Goal: Task Accomplishment & Management: Use online tool/utility

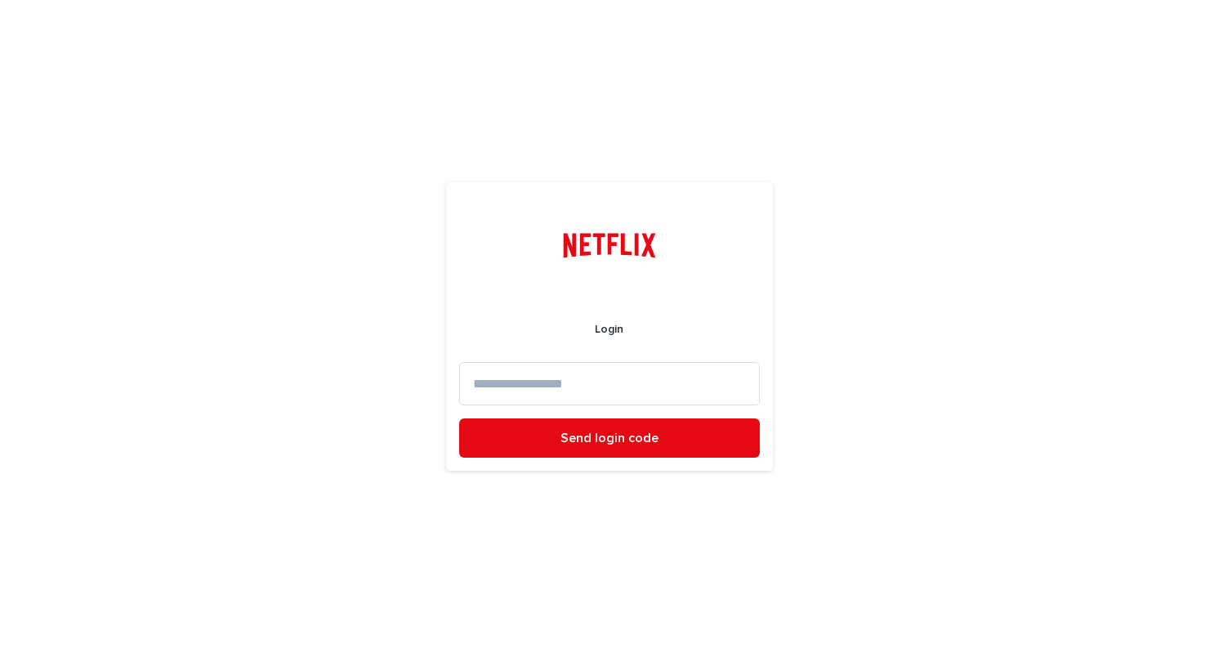
click at [549, 390] on input at bounding box center [609, 383] width 301 height 43
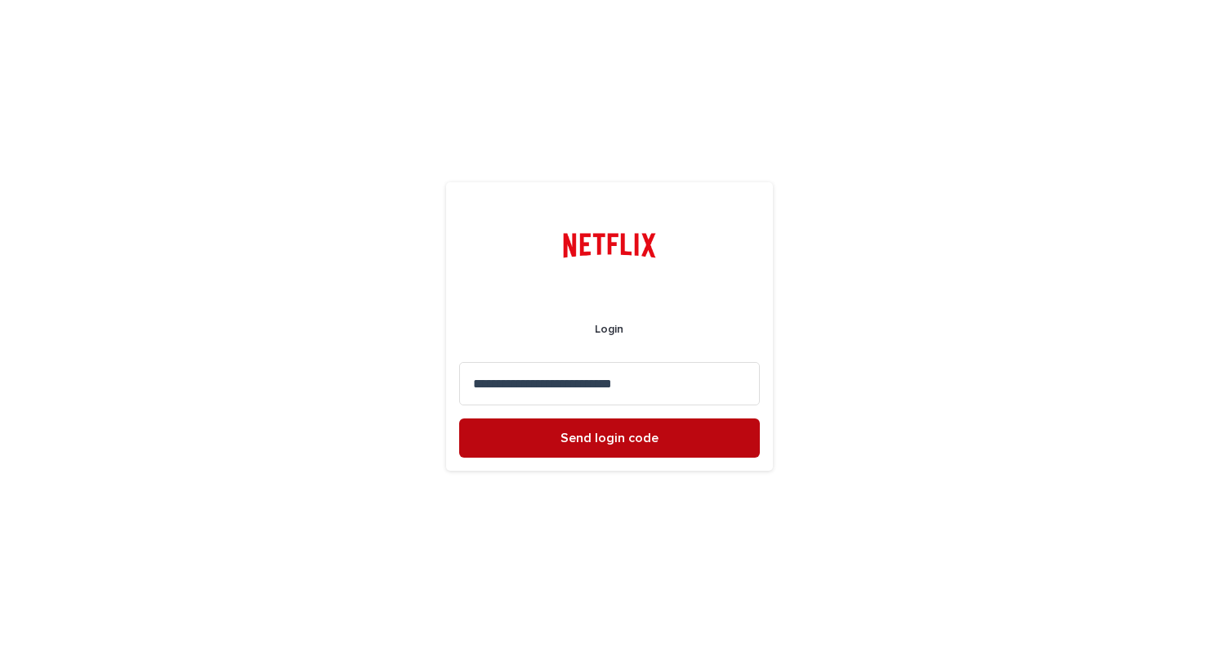
type input "**********"
click at [549, 446] on button "Send login code" at bounding box center [609, 437] width 301 height 39
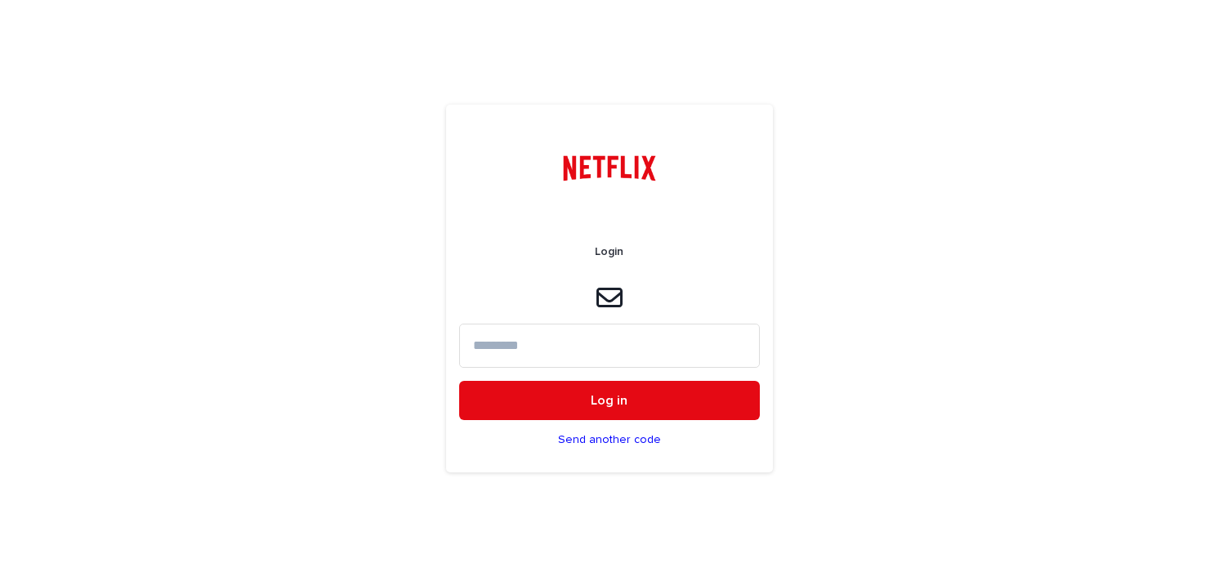
click at [572, 346] on input at bounding box center [609, 345] width 301 height 43
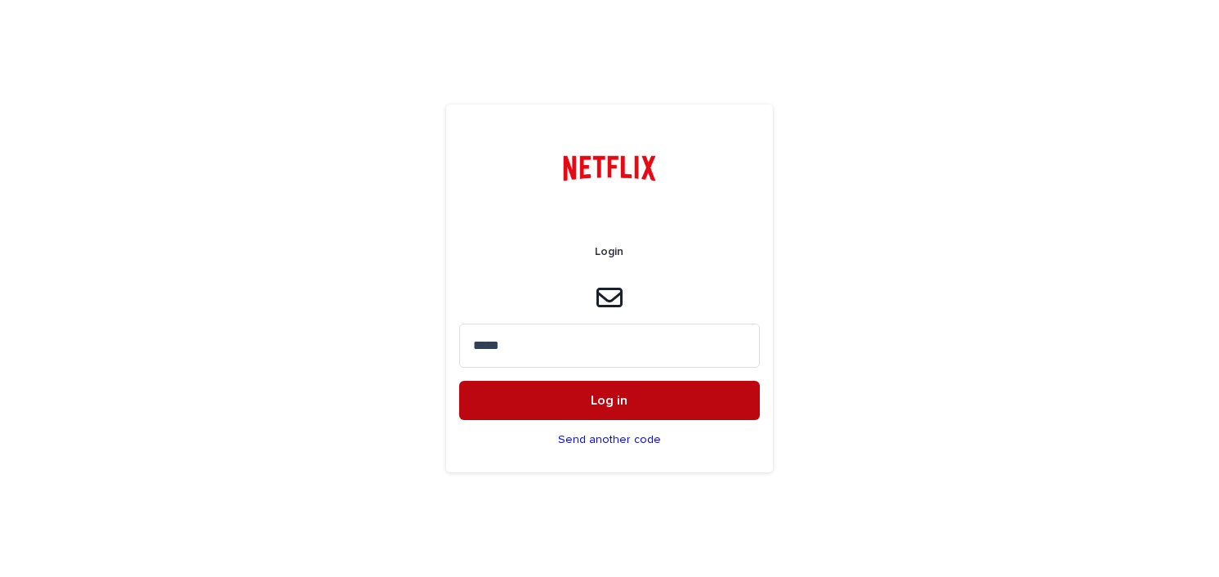
type input "*****"
click at [581, 409] on button "Log in" at bounding box center [609, 400] width 301 height 39
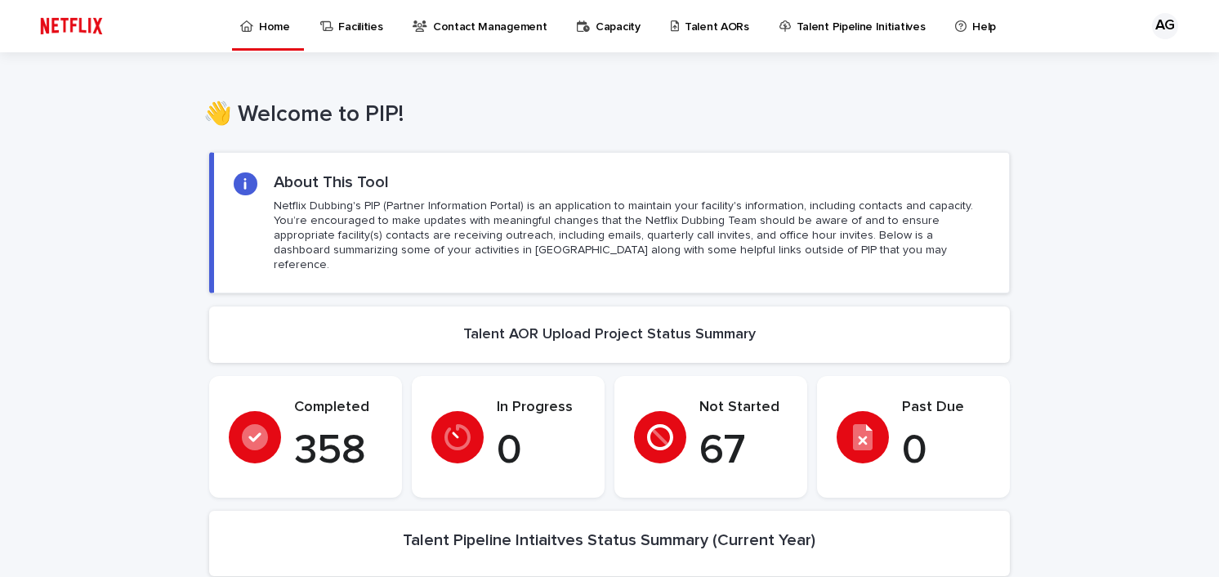
click at [685, 18] on p "Talent AORs" at bounding box center [717, 17] width 65 height 34
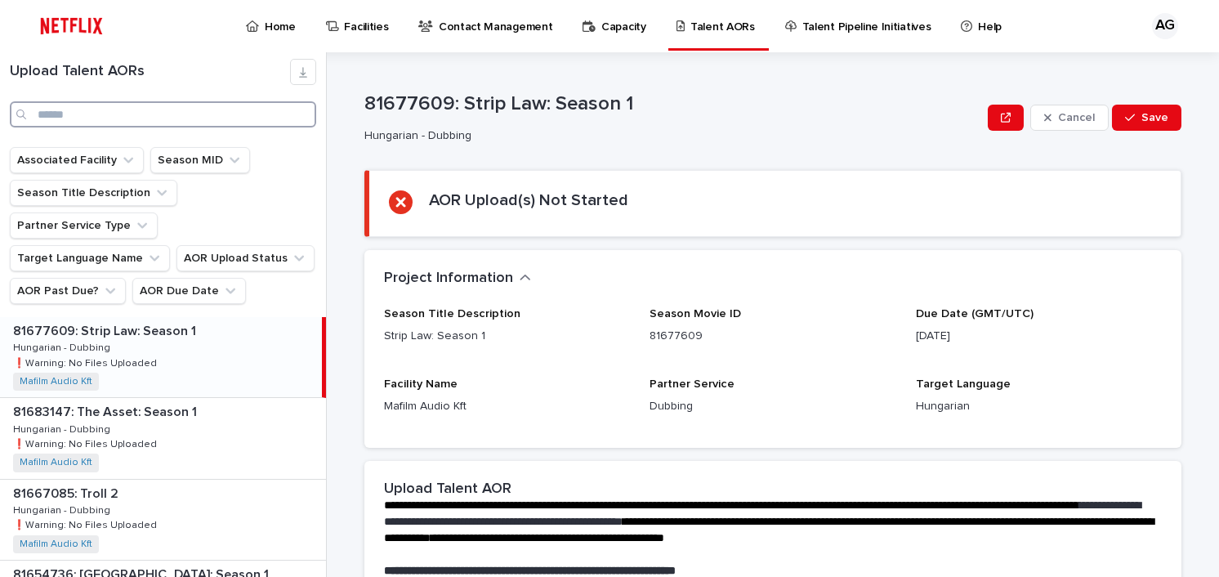
click at [71, 113] on input "Search" at bounding box center [163, 114] width 306 height 26
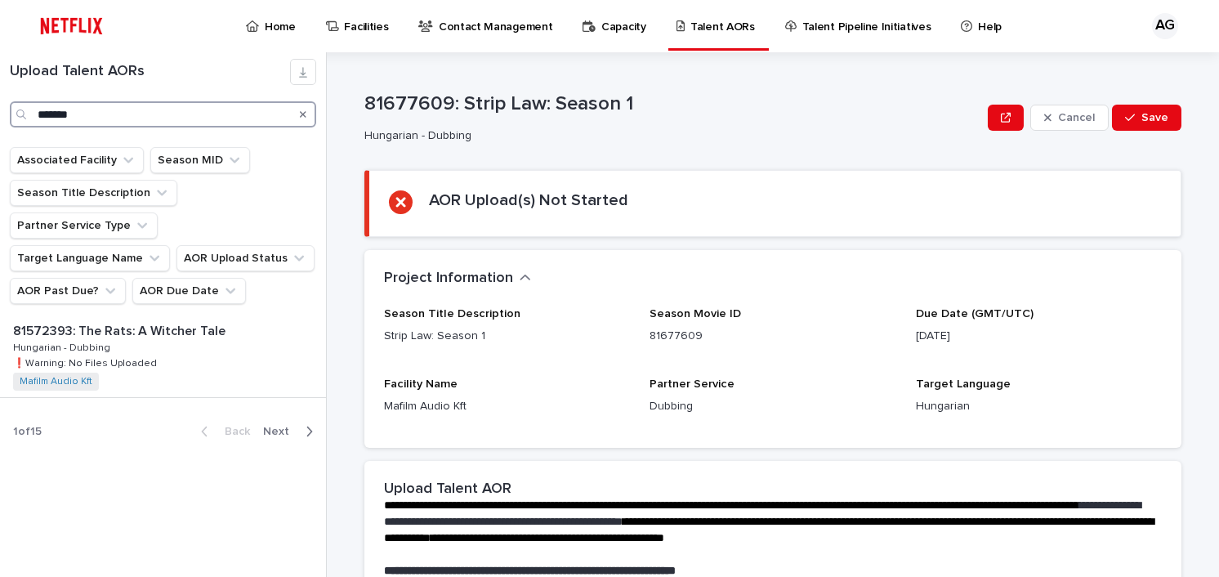
type input "*******"
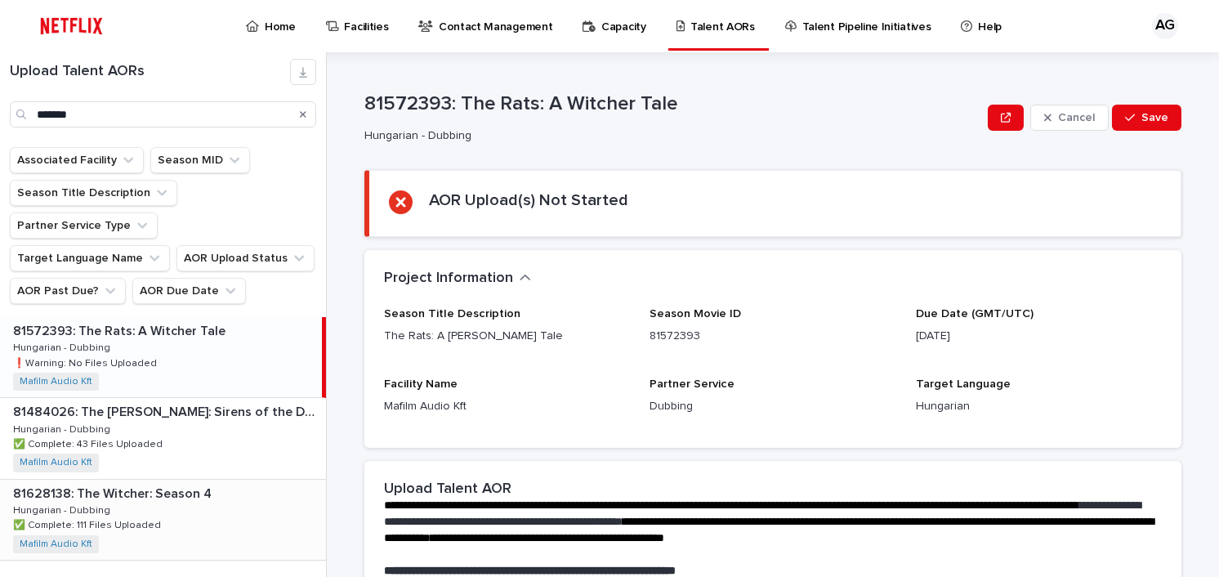
click at [137, 483] on p "81628138: The Witcher: Season 4" at bounding box center [114, 492] width 202 height 19
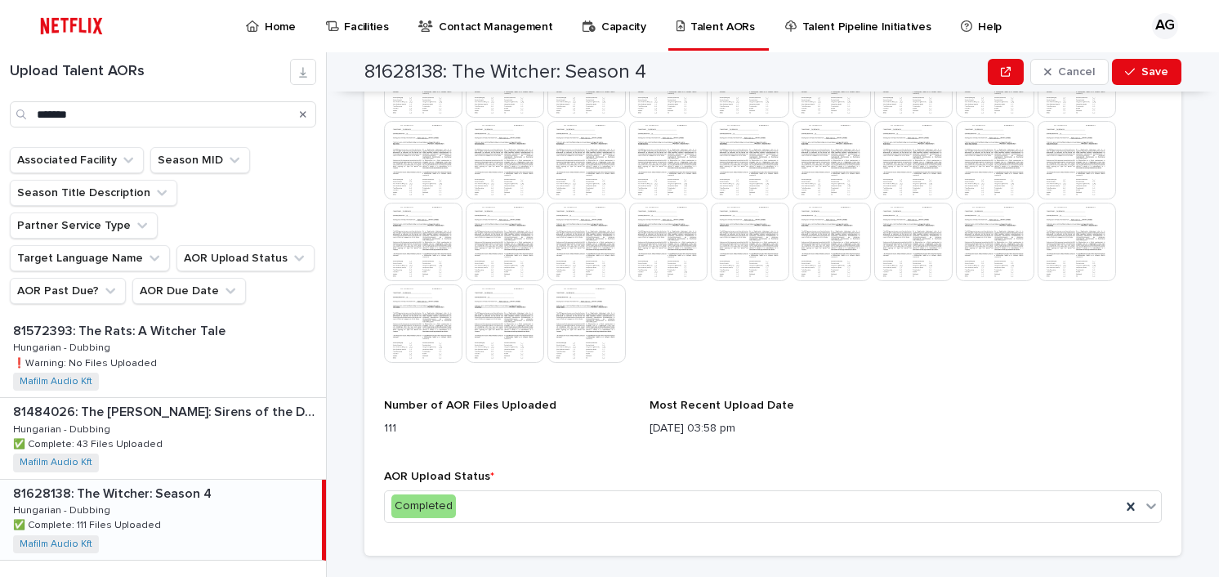
scroll to position [1334, 0]
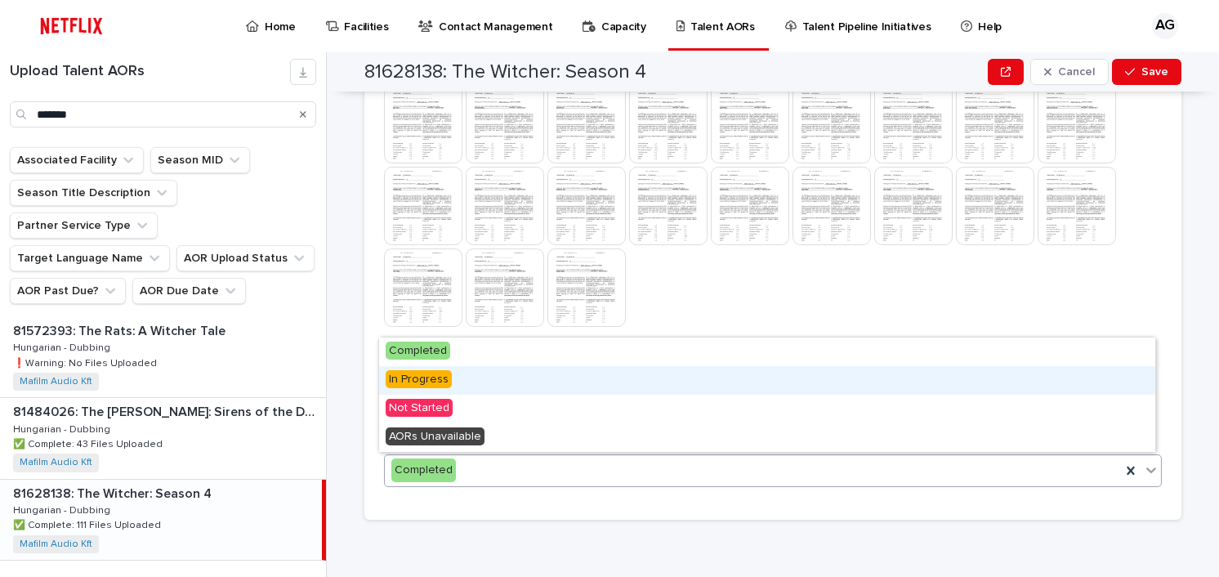
click at [431, 381] on span "In Progress" at bounding box center [419, 379] width 66 height 18
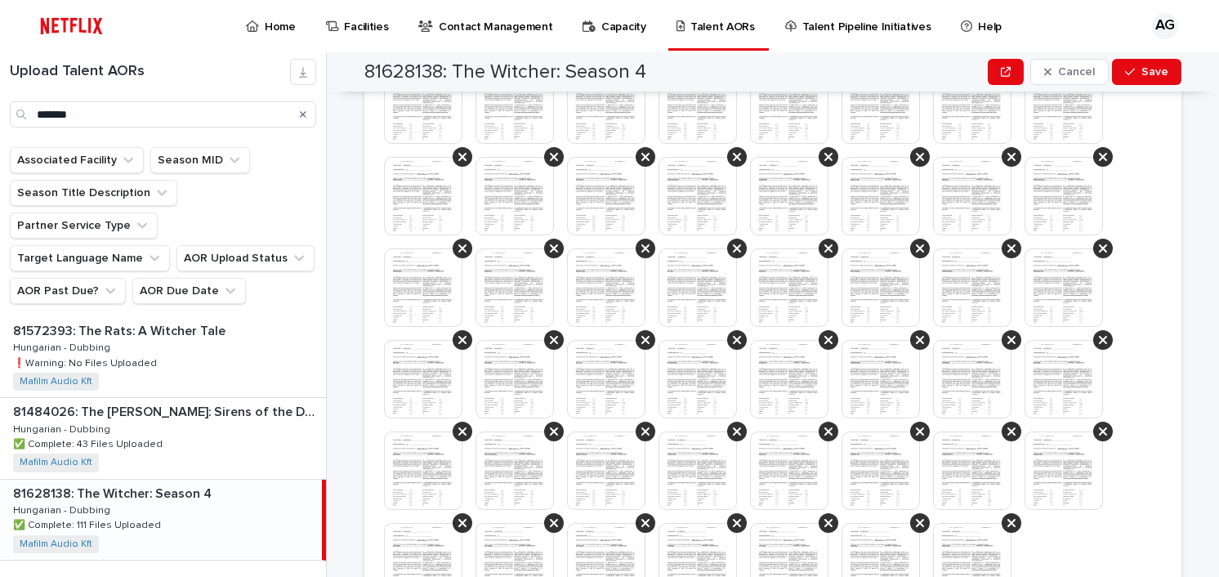
scroll to position [1820, 0]
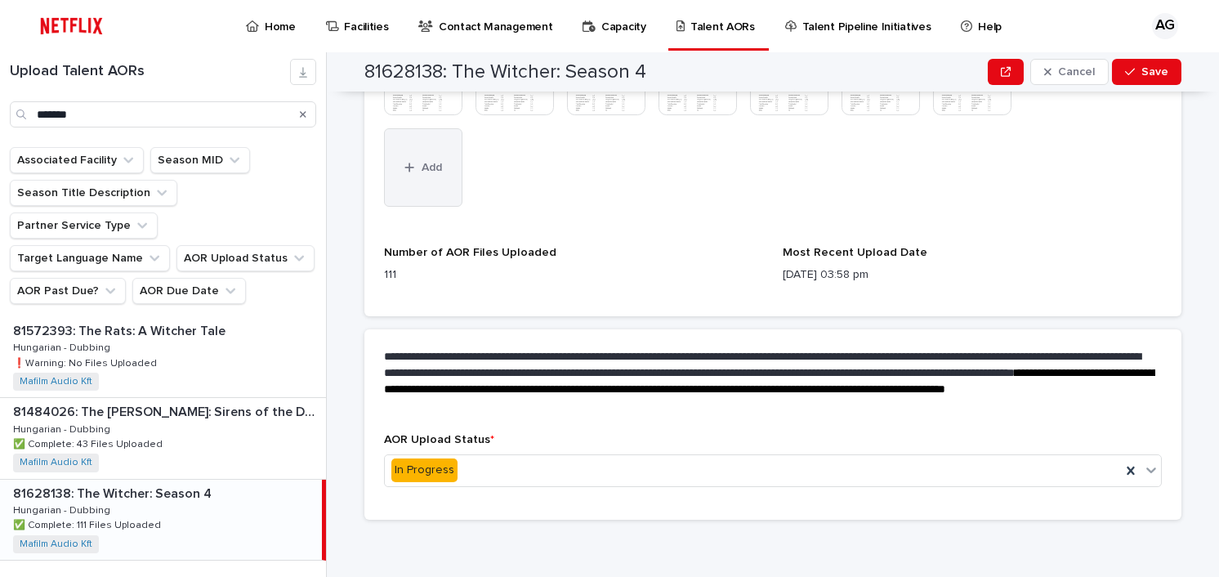
click at [427, 166] on span "Add" at bounding box center [432, 167] width 20 height 11
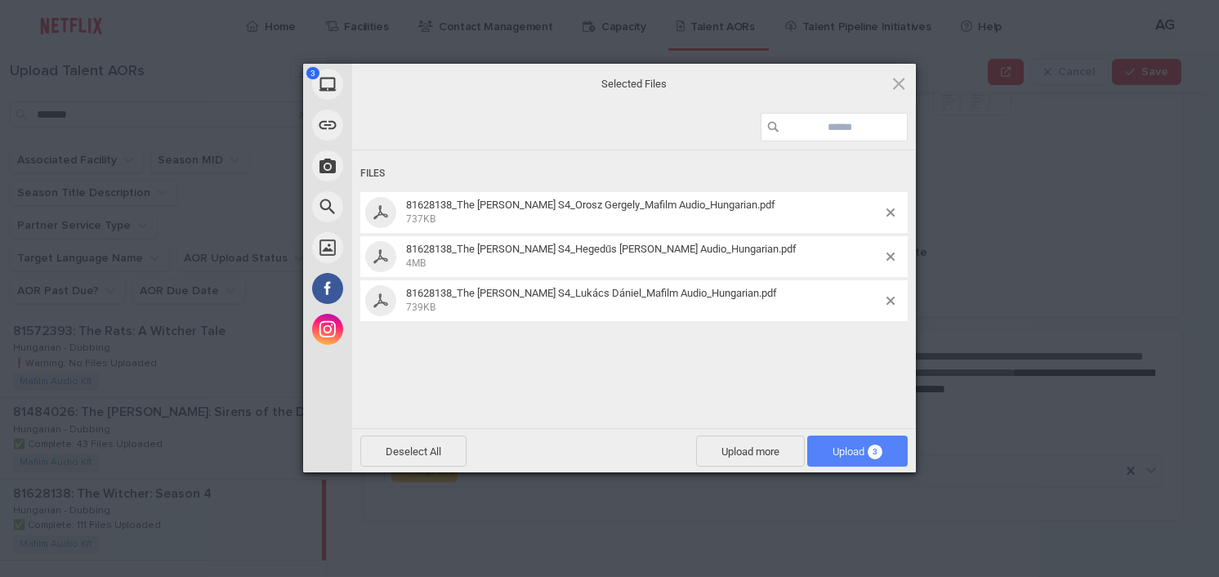
click at [873, 452] on span "3" at bounding box center [875, 452] width 15 height 15
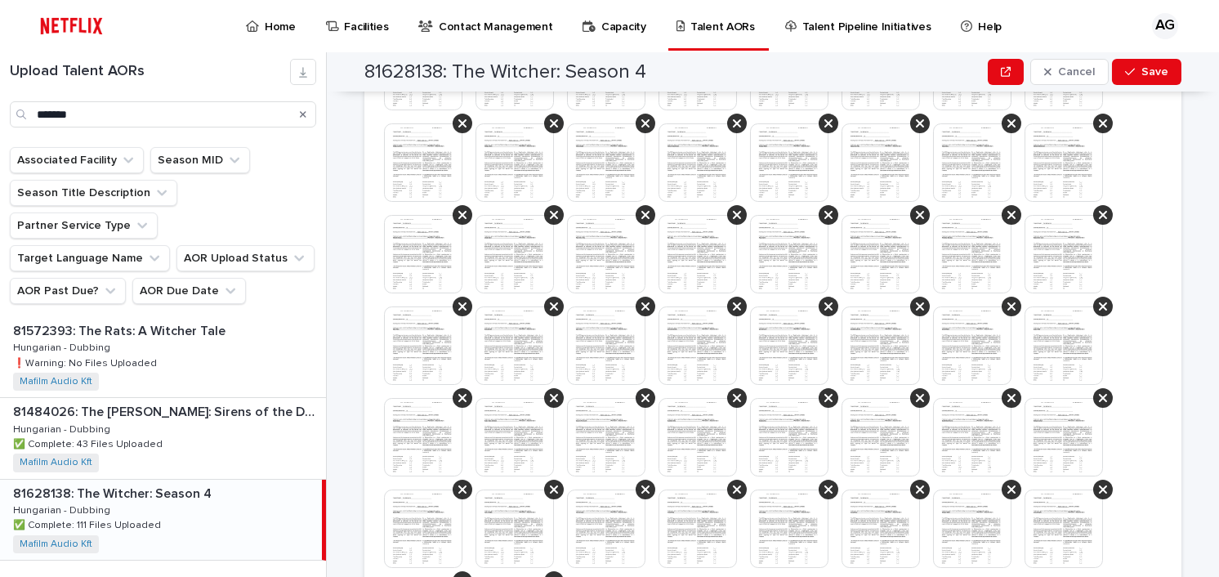
scroll to position [1911, 0]
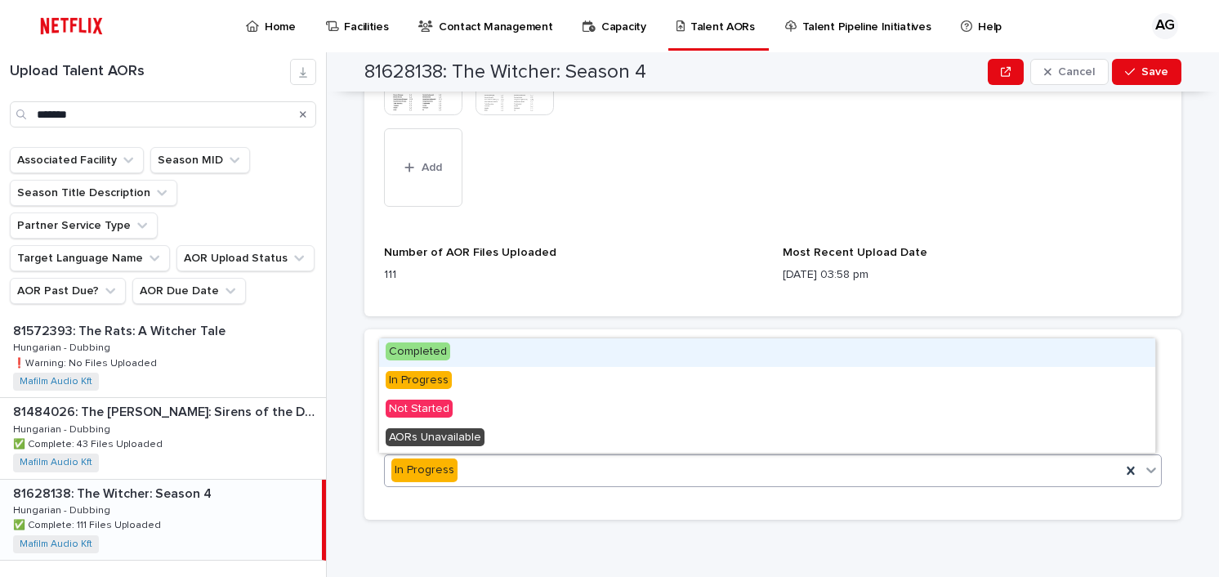
click at [426, 349] on span "Completed" at bounding box center [418, 351] width 65 height 18
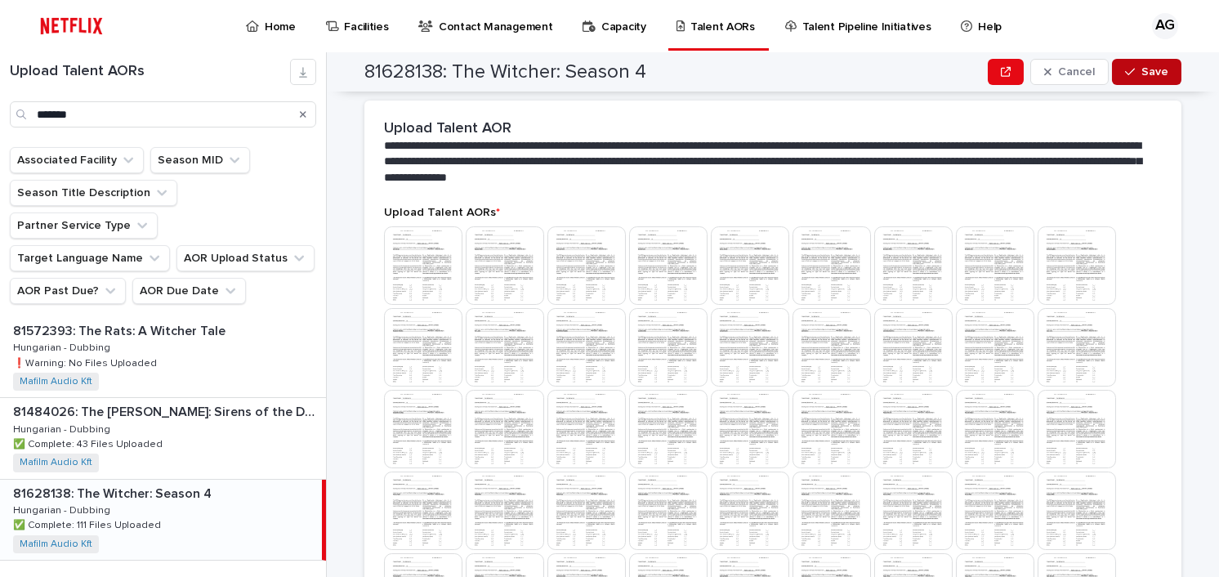
scroll to position [136, 0]
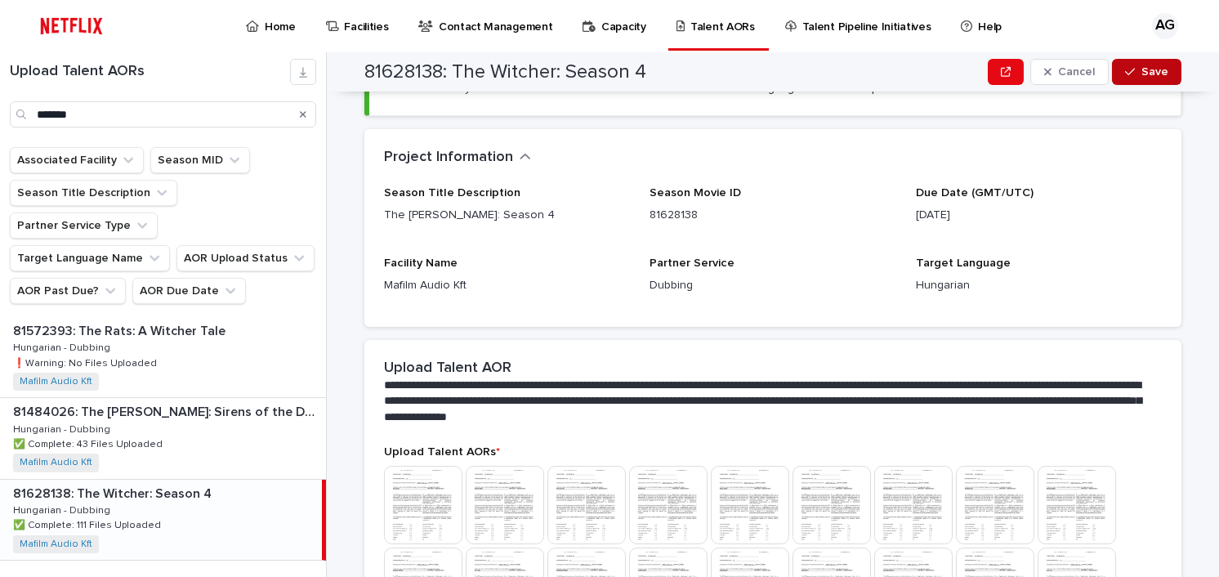
click at [1138, 61] on button "Save" at bounding box center [1146, 72] width 69 height 26
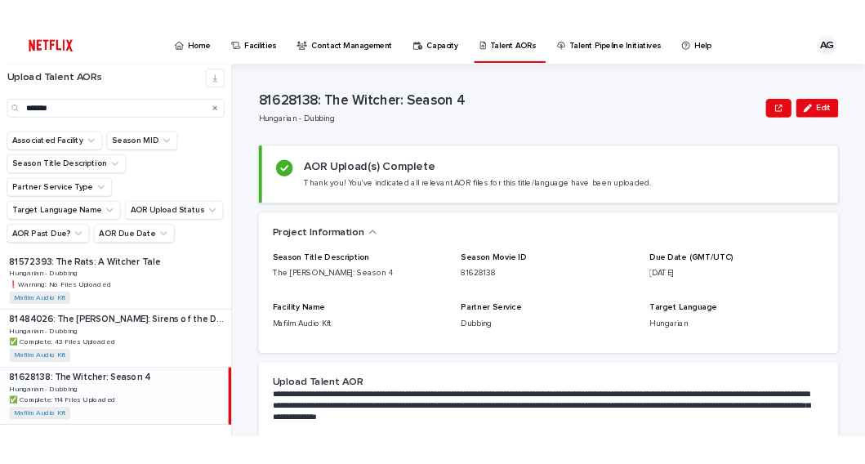
scroll to position [0, 0]
